Goal: Obtain resource: Download file/media

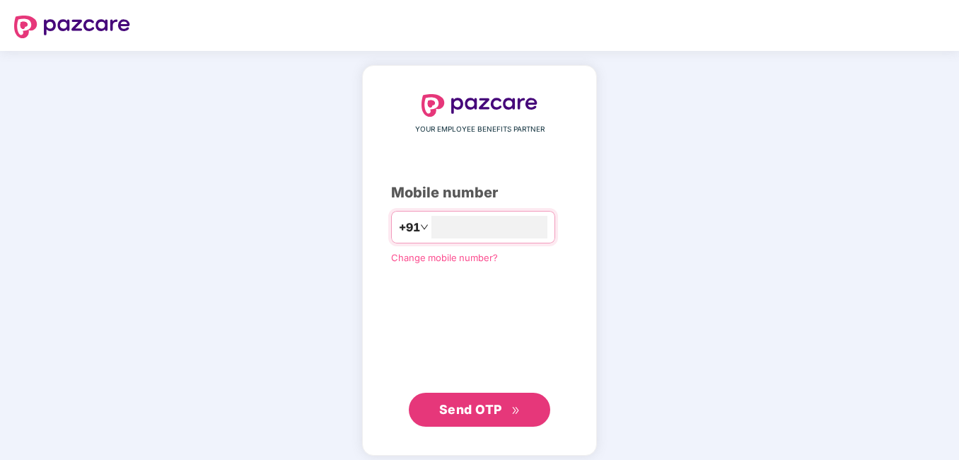
type input "**********"
click at [464, 419] on button "Send OTP" at bounding box center [479, 410] width 141 height 34
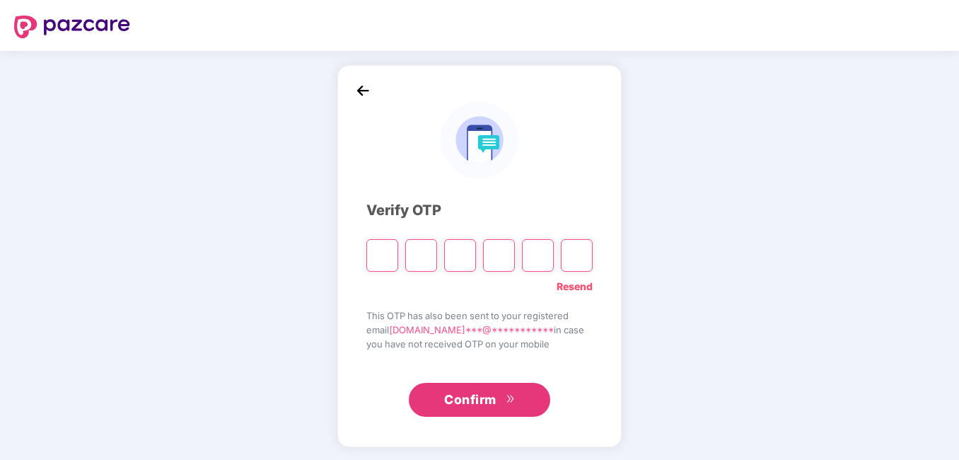
type input "*"
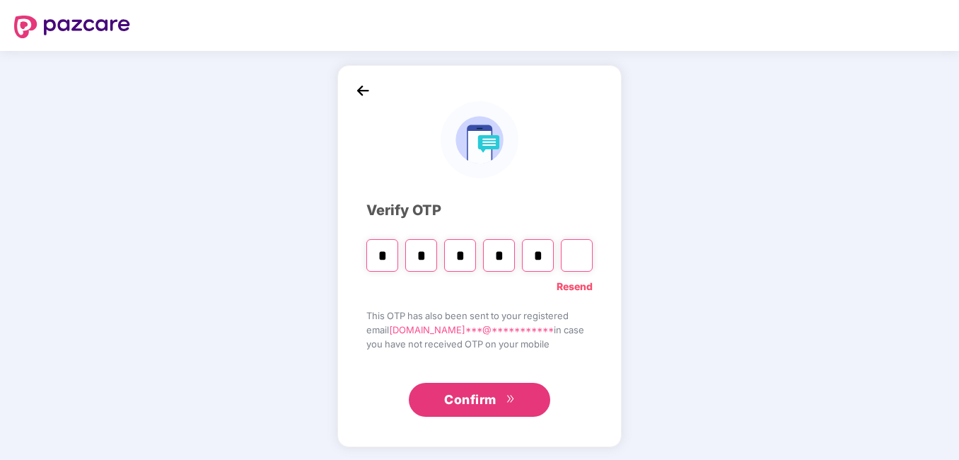
type input "*"
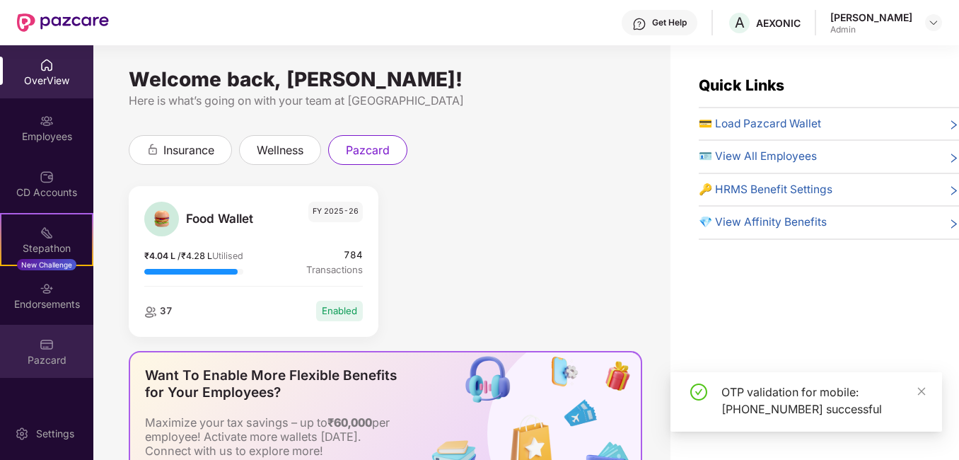
click at [41, 349] on img at bounding box center [47, 344] width 14 height 14
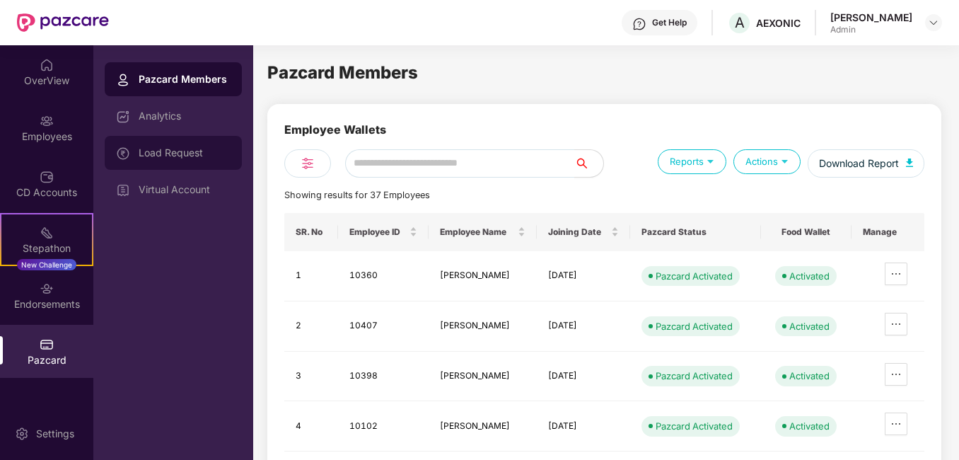
click at [173, 151] on div "Load Request" at bounding box center [185, 152] width 92 height 11
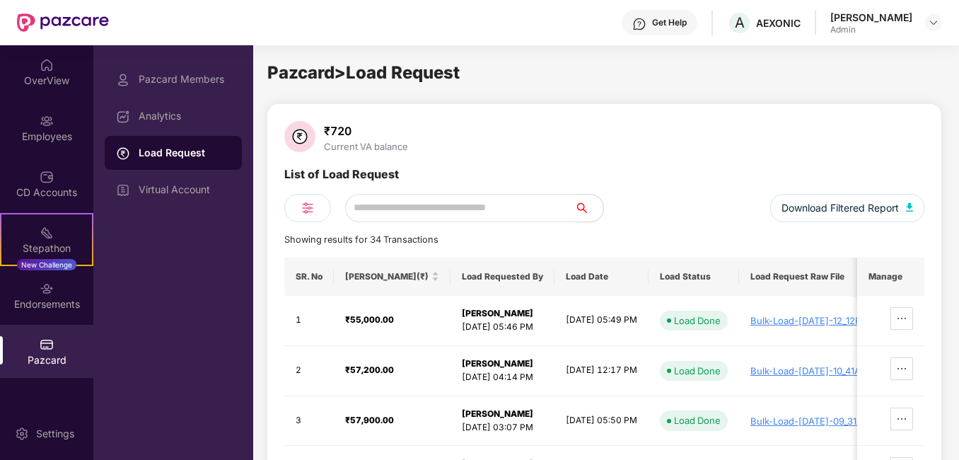
click at [754, 137] on div "₹720 Current VA balance" at bounding box center [604, 138] width 640 height 34
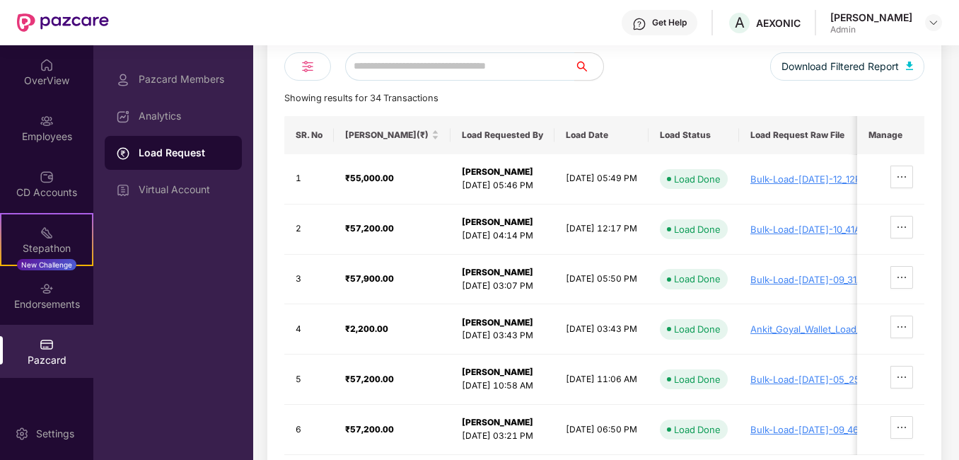
scroll to position [113, 0]
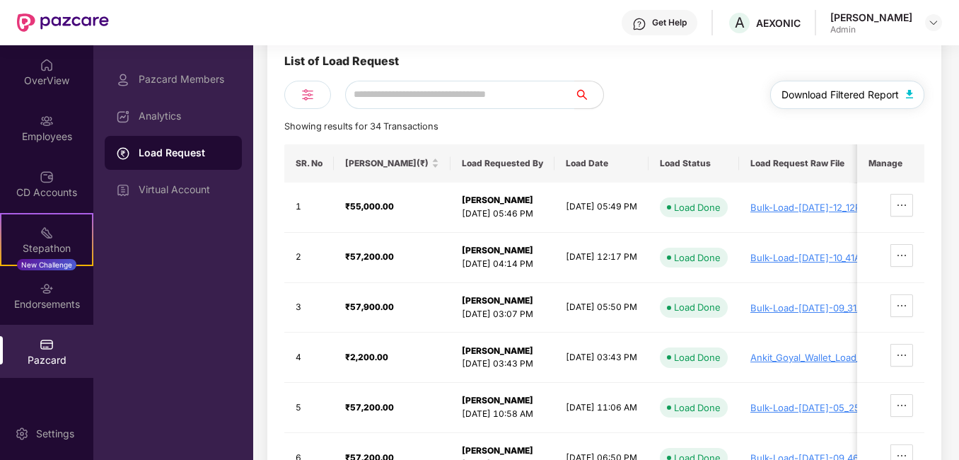
click at [830, 95] on span "Download Filtered Report" at bounding box center [840, 95] width 117 height 16
click at [204, 312] on div "Pazcard Members Analytics Load Request Virtual Account" at bounding box center [173, 252] width 160 height 415
click at [309, 93] on img at bounding box center [307, 94] width 17 height 17
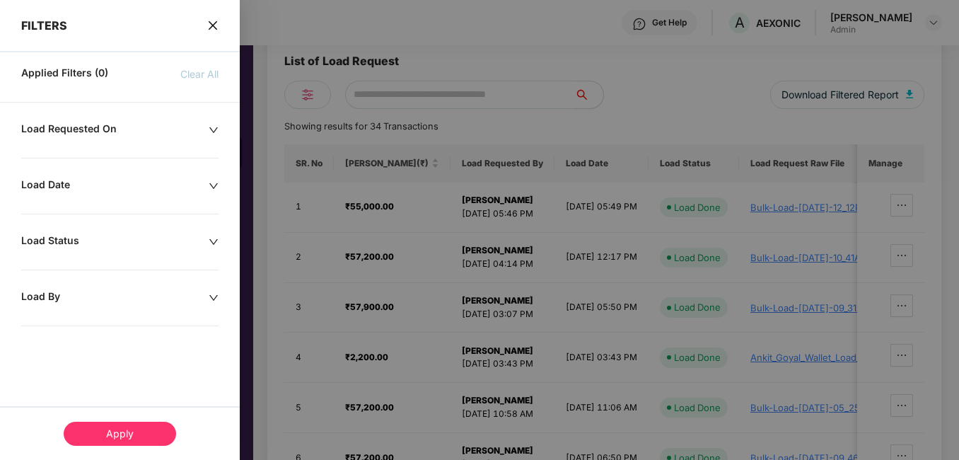
click at [218, 187] on icon "down" at bounding box center [214, 186] width 10 height 10
click at [94, 229] on div at bounding box center [65, 229] width 73 height 16
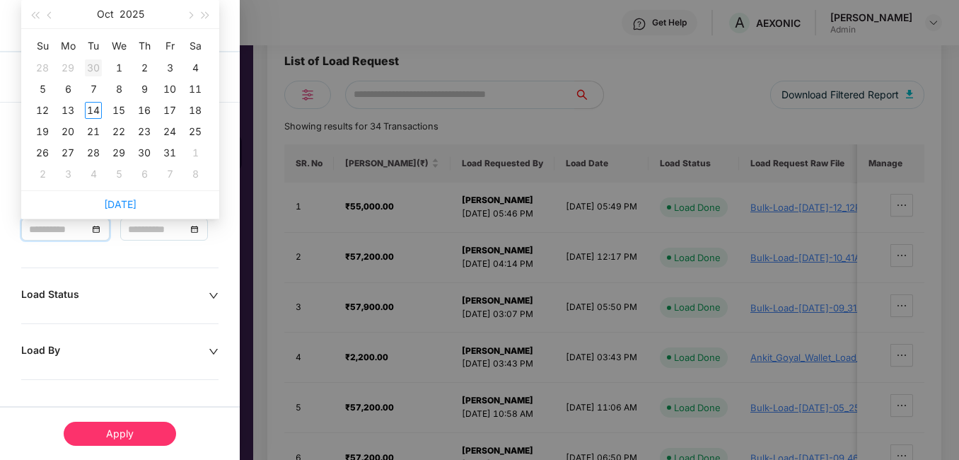
type input "**********"
click at [37, 14] on span "button" at bounding box center [34, 15] width 7 height 7
click at [51, 16] on span "button" at bounding box center [50, 15] width 7 height 7
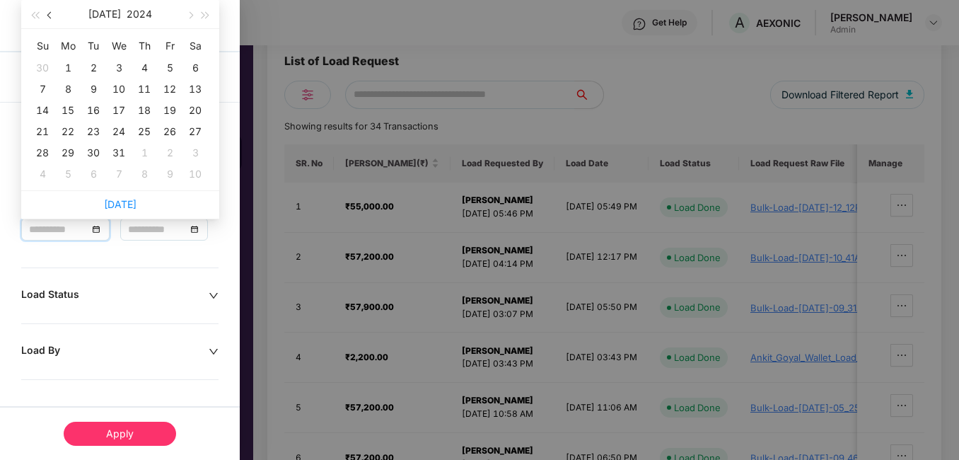
click at [51, 16] on span "button" at bounding box center [50, 15] width 7 height 7
type input "**********"
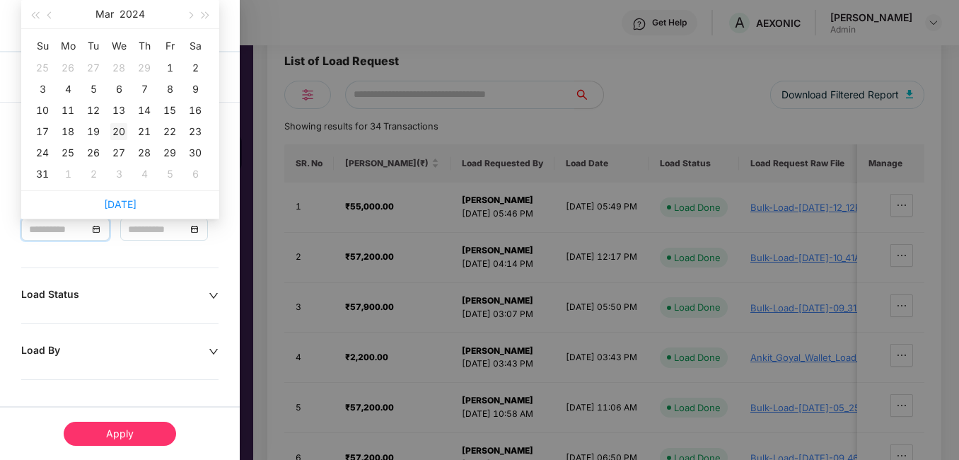
click at [118, 132] on div "20" at bounding box center [118, 131] width 17 height 17
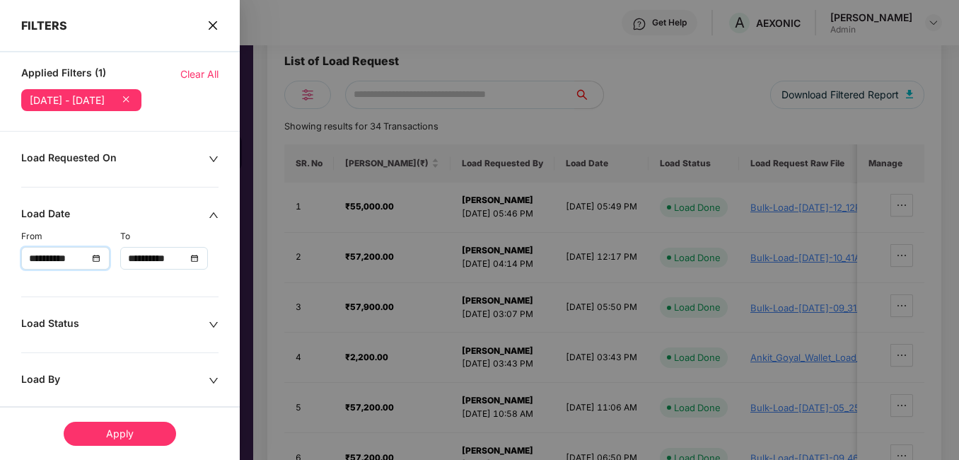
click at [190, 257] on div "**********" at bounding box center [164, 258] width 73 height 16
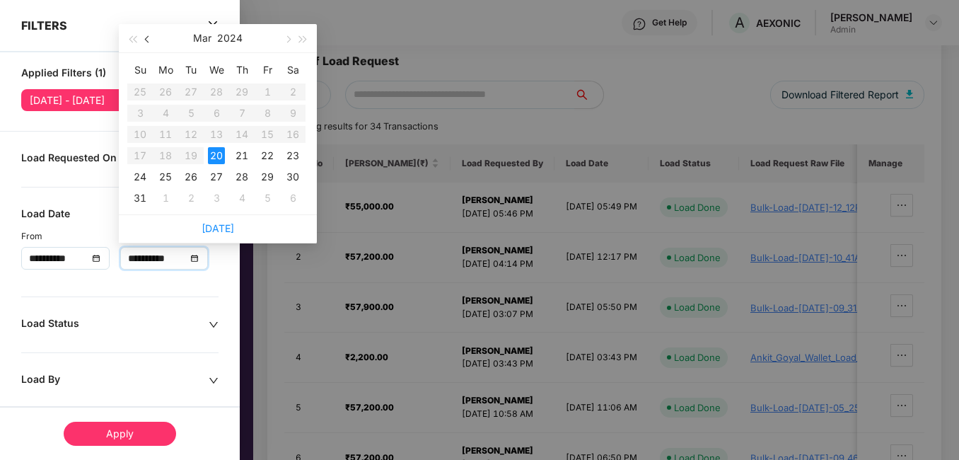
click at [148, 38] on span "button" at bounding box center [148, 39] width 7 height 7
click at [303, 40] on span "button" at bounding box center [303, 39] width 7 height 7
click at [289, 38] on span "button" at bounding box center [287, 39] width 7 height 7
type input "**********"
click at [170, 199] on div "31" at bounding box center [165, 198] width 17 height 17
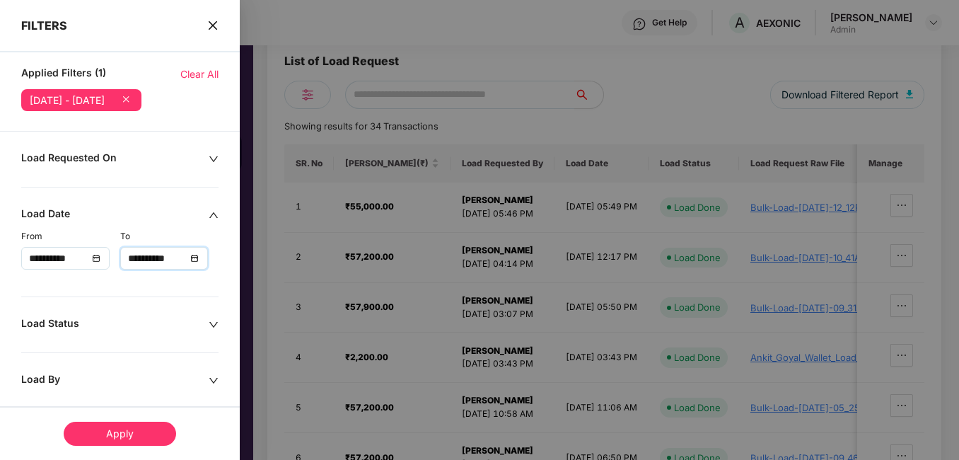
click at [214, 320] on icon "down" at bounding box center [214, 325] width 10 height 10
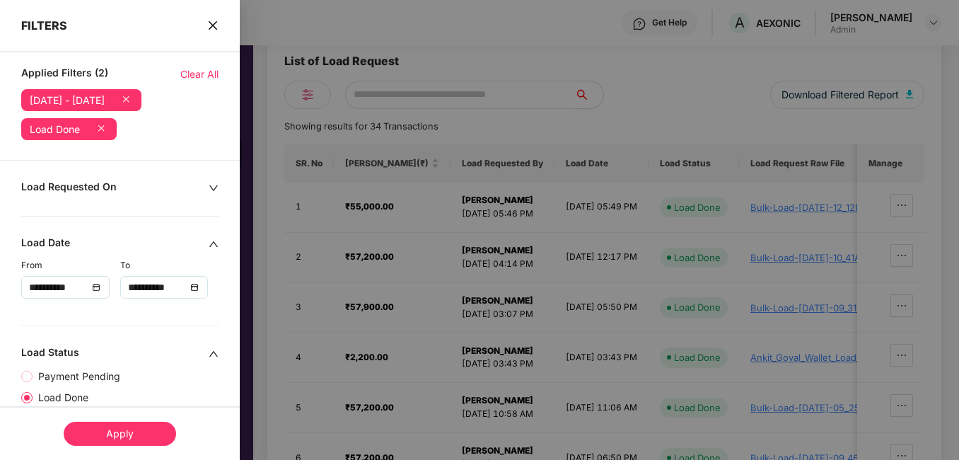
click at [209, 187] on icon "down" at bounding box center [214, 188] width 10 height 10
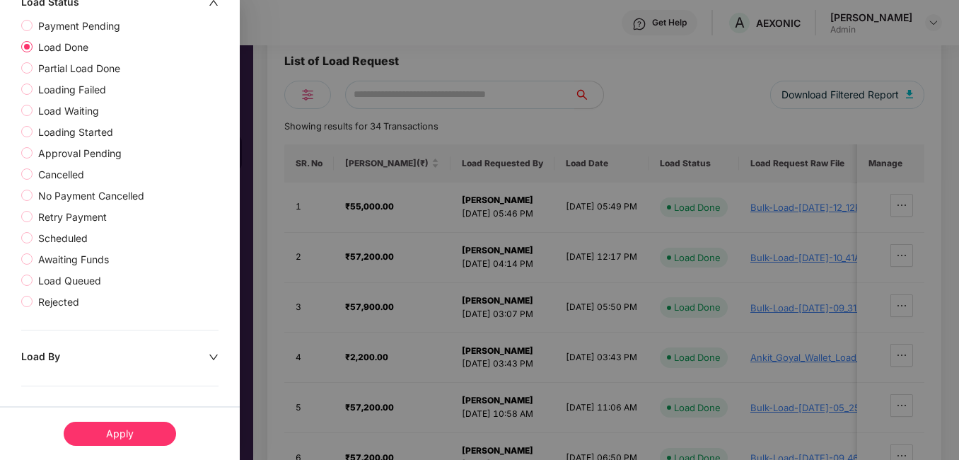
scroll to position [407, 0]
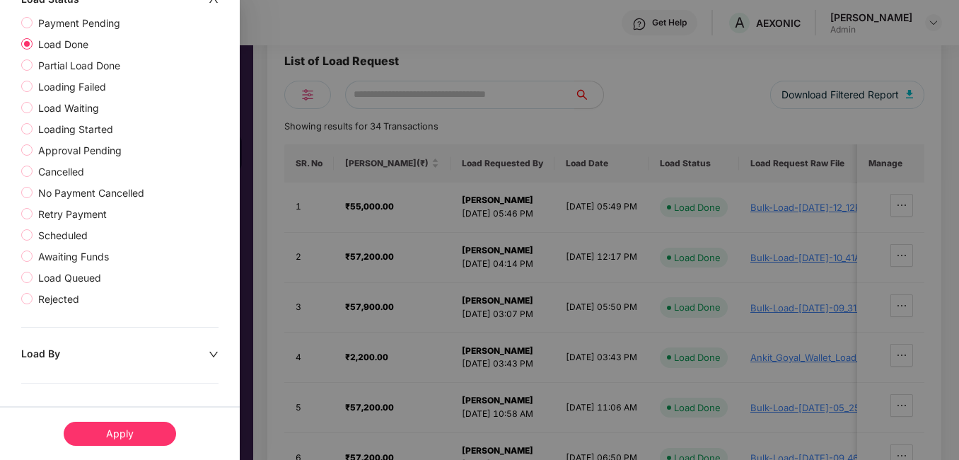
click at [117, 434] on div "Apply" at bounding box center [120, 434] width 112 height 24
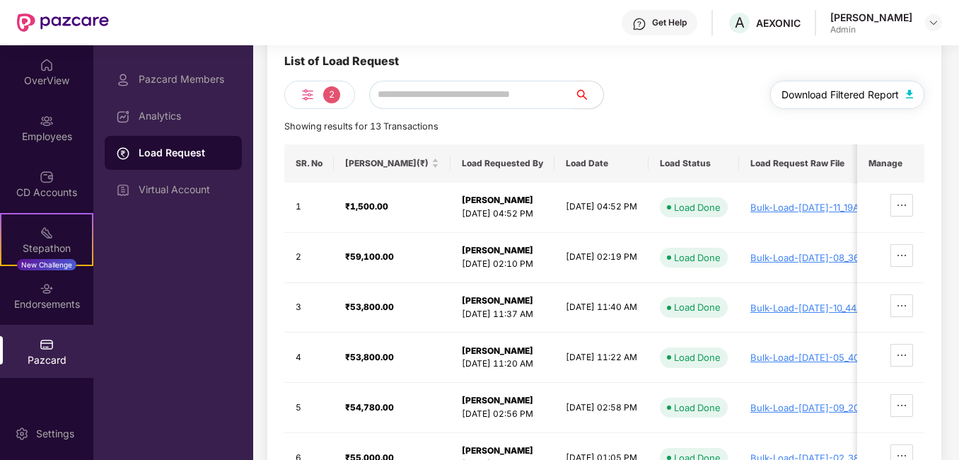
click at [820, 98] on span "Download Filtered Report" at bounding box center [840, 95] width 117 height 16
click at [308, 95] on img at bounding box center [307, 94] width 17 height 17
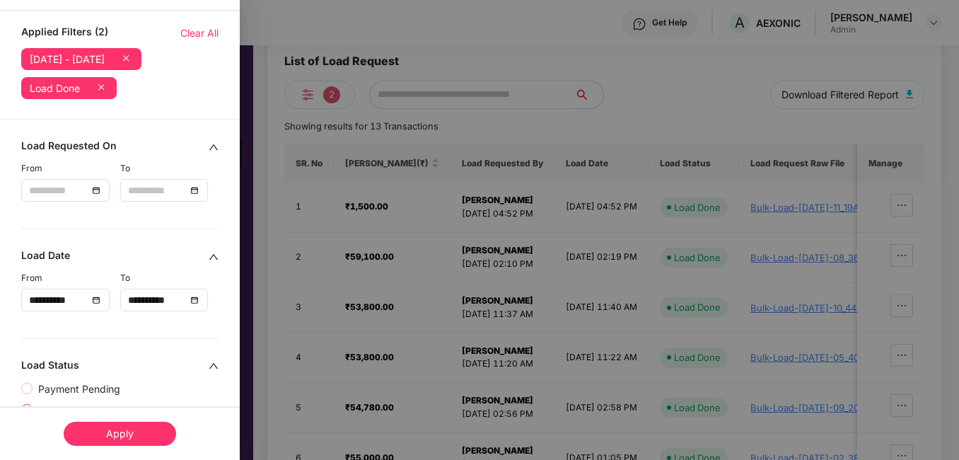
scroll to position [0, 0]
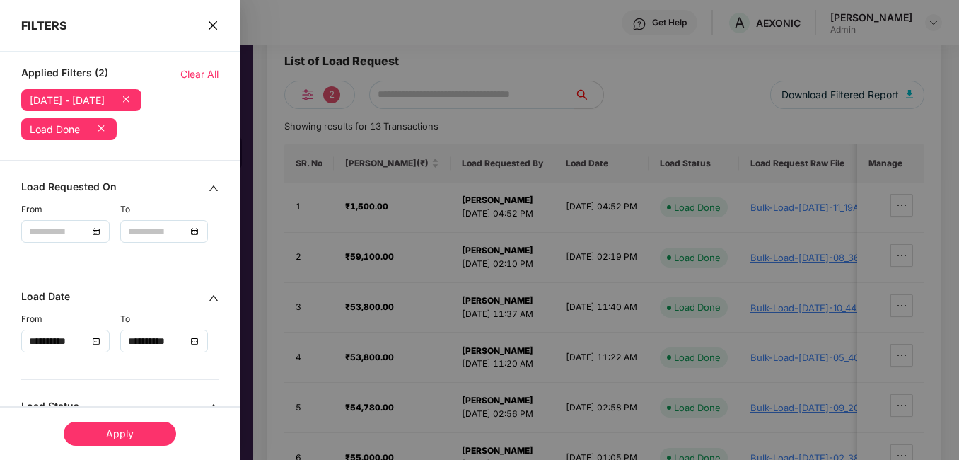
click at [212, 22] on icon "close" at bounding box center [212, 25] width 11 height 11
